Goal: Navigation & Orientation: Understand site structure

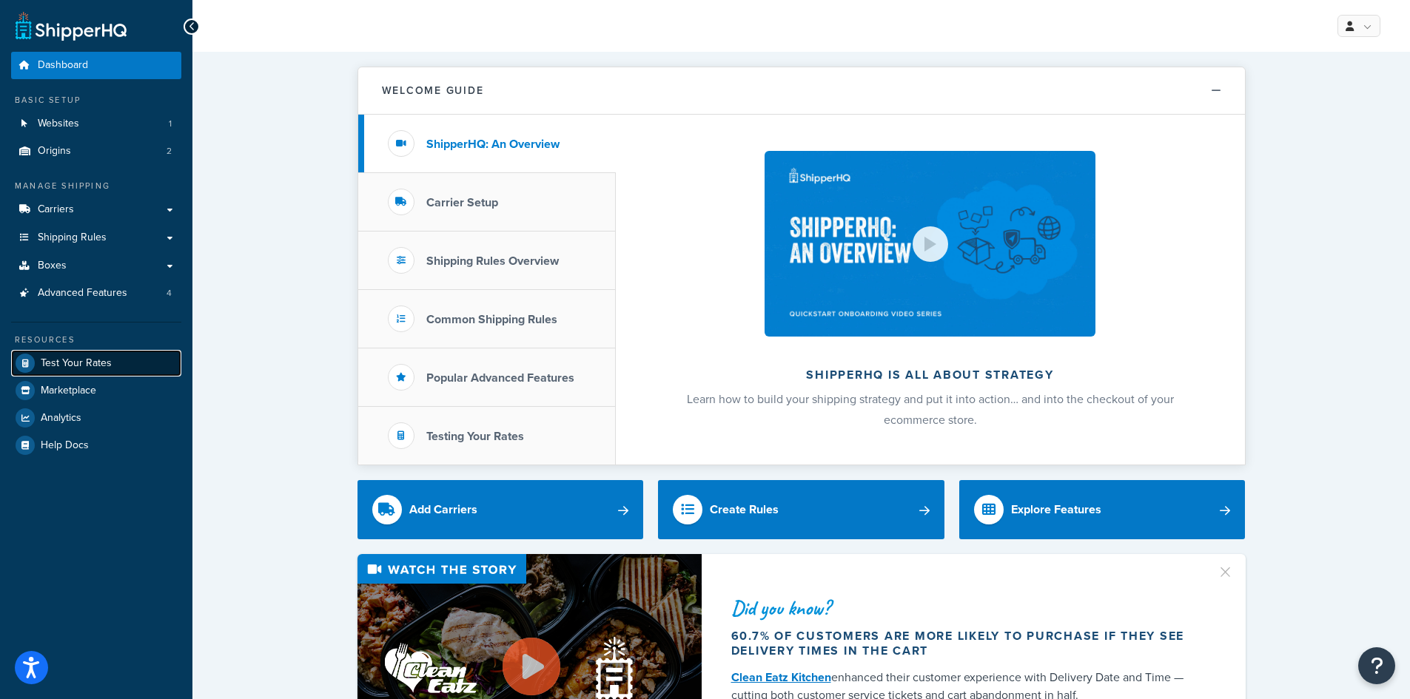
click at [71, 361] on span "Test Your Rates" at bounding box center [76, 363] width 71 height 13
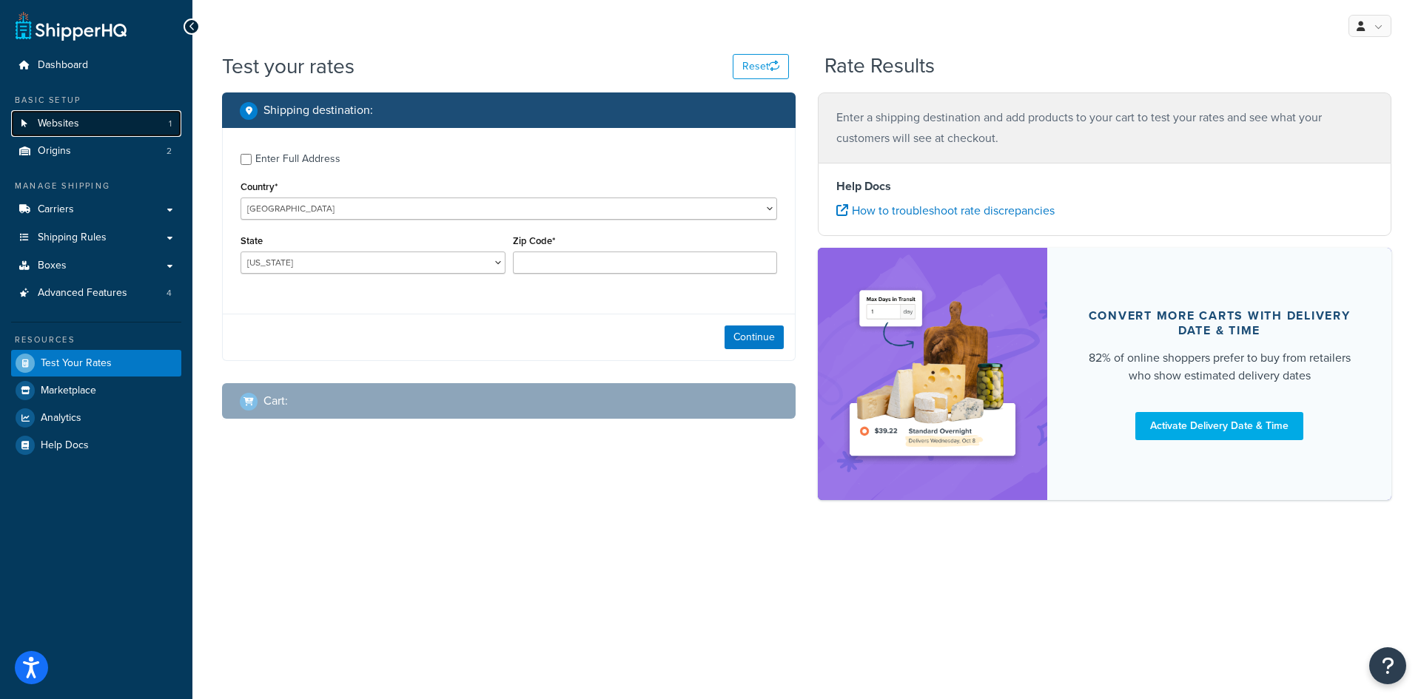
click at [58, 126] on span "Websites" at bounding box center [58, 124] width 41 height 13
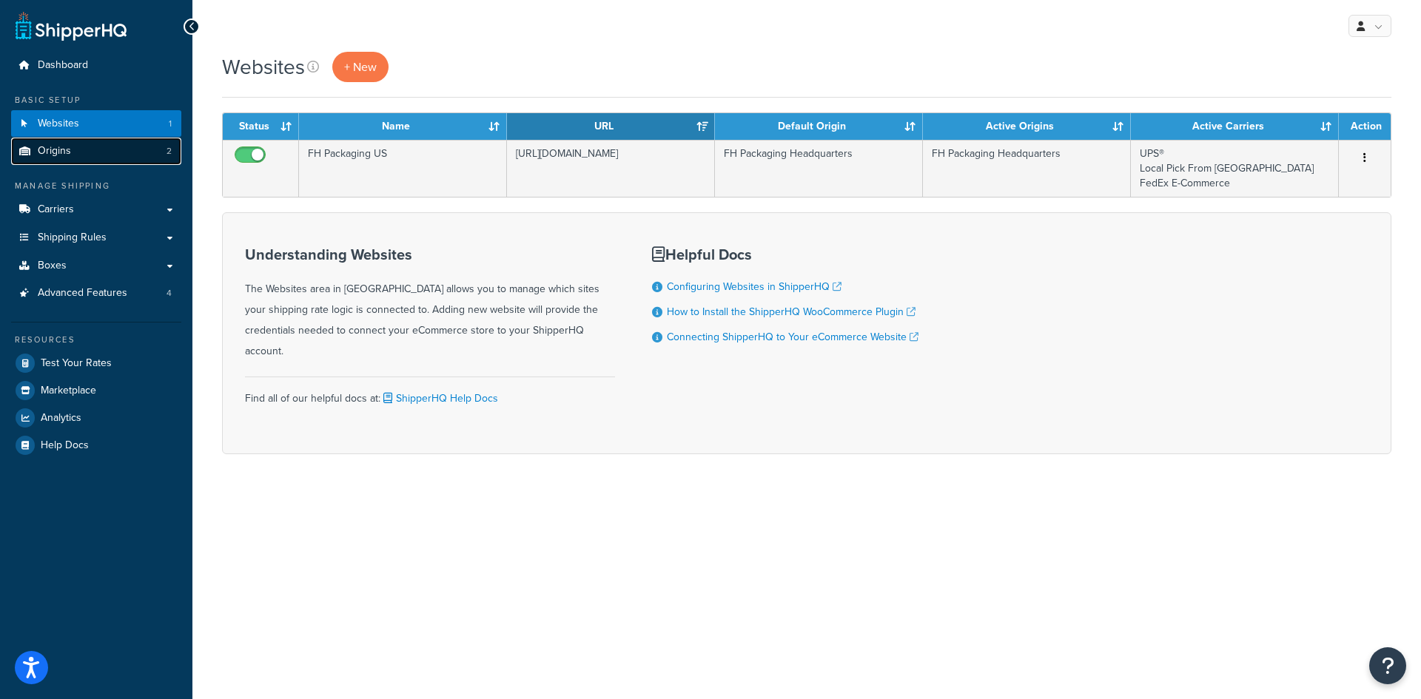
click at [97, 150] on link "Origins 2" at bounding box center [96, 151] width 170 height 27
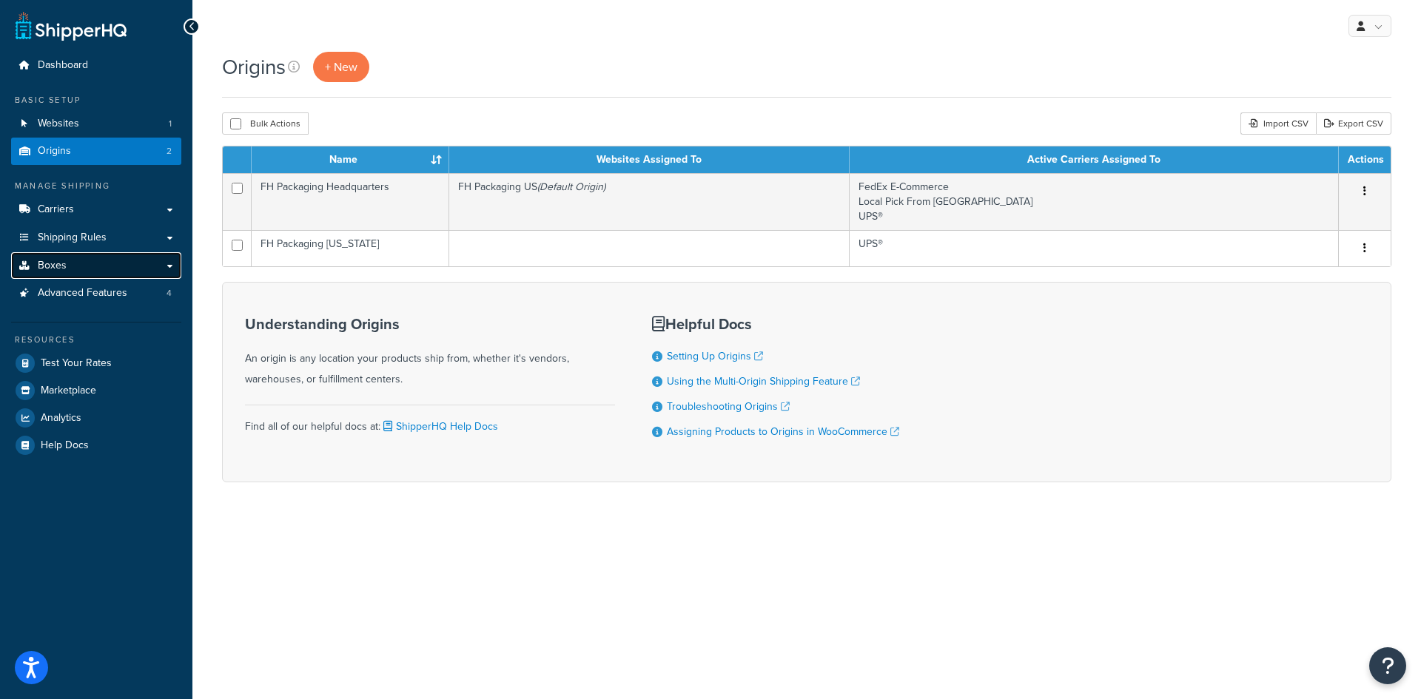
click at [90, 261] on link "Boxes" at bounding box center [96, 265] width 170 height 27
